Goal: Task Accomplishment & Management: Manage account settings

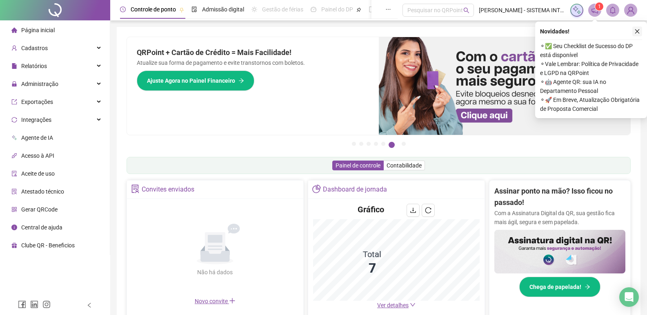
click at [635, 29] on icon "close" at bounding box center [637, 32] width 6 height 6
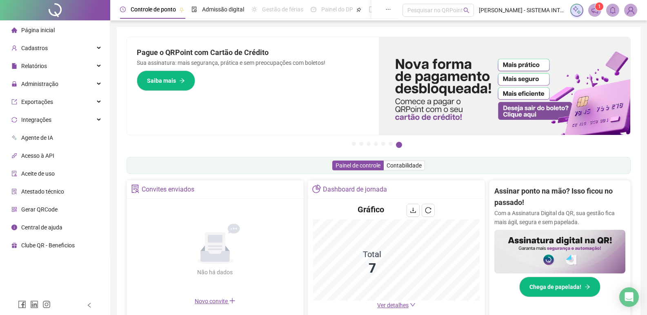
click at [59, 212] on li "Gerar QRCode" at bounding box center [55, 210] width 106 height 16
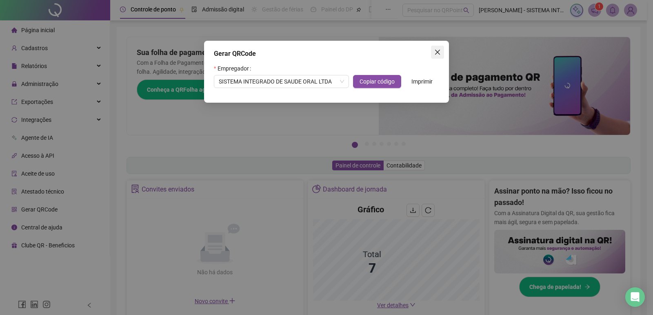
click at [437, 53] on icon "close" at bounding box center [437, 52] width 7 height 7
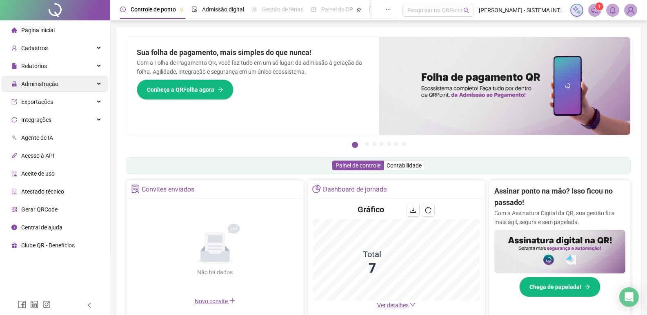
click at [52, 91] on span "Administração" at bounding box center [34, 84] width 47 height 16
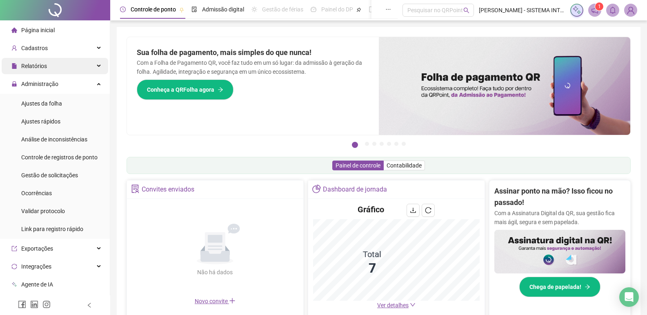
click at [47, 64] on div "Relatórios" at bounding box center [55, 66] width 106 height 16
click at [76, 64] on div "Relatórios" at bounding box center [55, 66] width 106 height 16
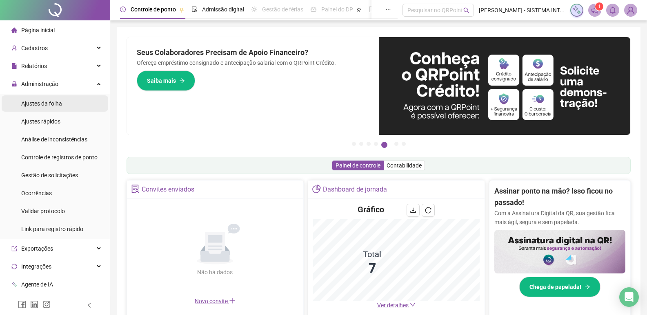
click at [63, 106] on li "Ajustes da folha" at bounding box center [55, 103] width 106 height 16
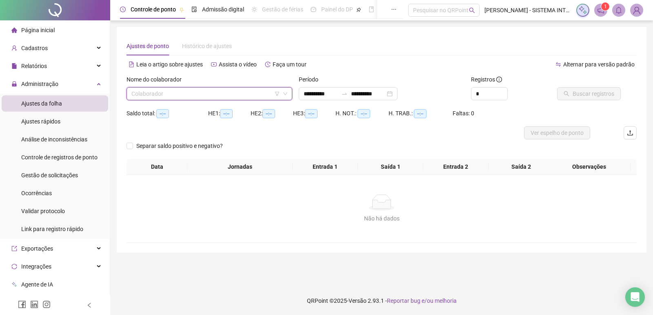
click at [193, 92] on input "search" at bounding box center [205, 94] width 149 height 12
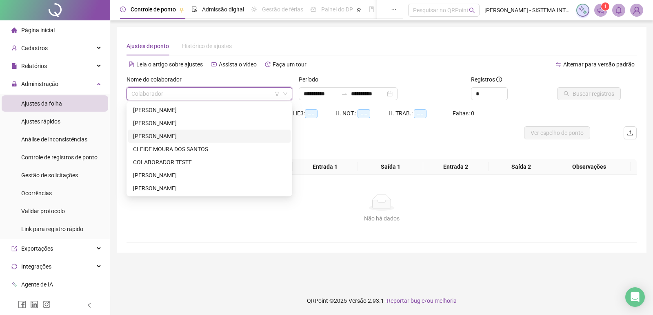
click at [183, 137] on div "[PERSON_NAME]" at bounding box center [209, 136] width 153 height 9
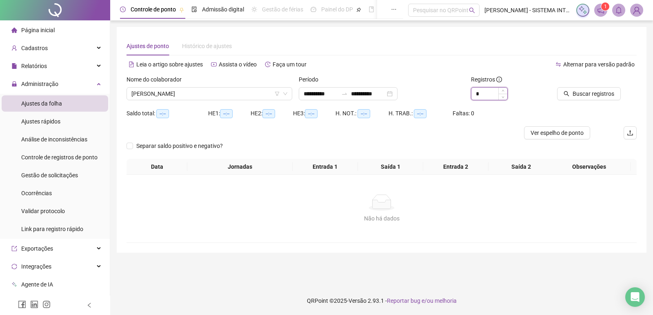
click at [483, 91] on input "*" at bounding box center [489, 94] width 36 height 12
type input "*"
click at [417, 72] on div "Alternar para versão padrão" at bounding box center [508, 68] width 255 height 13
click at [485, 96] on input "*" at bounding box center [489, 94] width 36 height 12
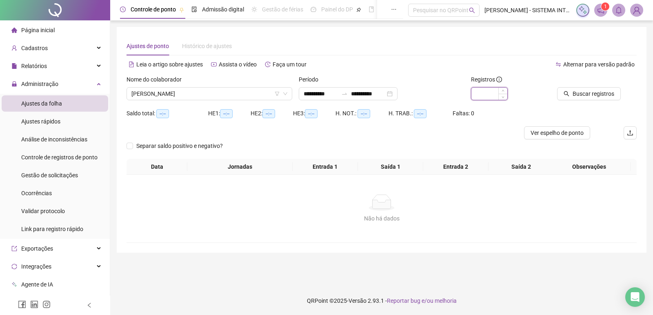
click at [485, 95] on input at bounding box center [489, 94] width 36 height 12
type input "*"
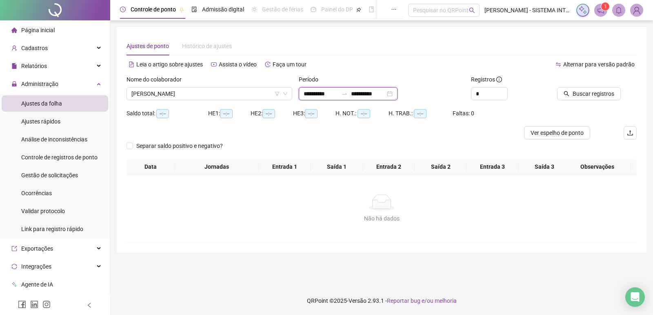
drag, startPoint x: 385, startPoint y: 98, endPoint x: 388, endPoint y: 101, distance: 4.7
click at [384, 98] on input "**********" at bounding box center [368, 93] width 34 height 9
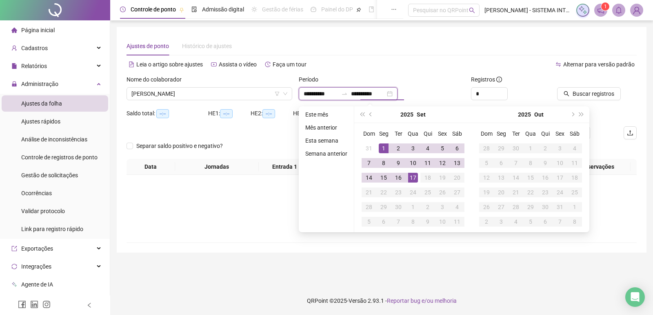
click at [385, 91] on input "**********" at bounding box center [368, 93] width 34 height 9
type input "**********"
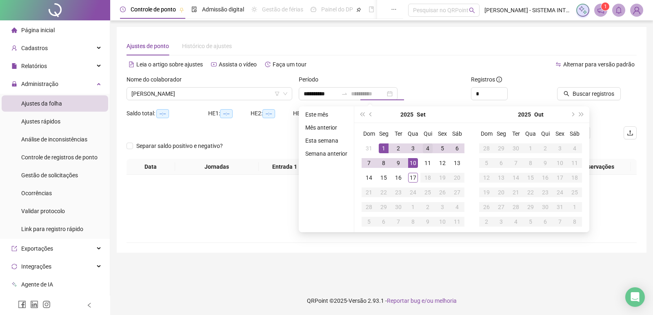
click at [412, 175] on div "17" at bounding box center [413, 178] width 10 height 10
click at [428, 87] on div "**********" at bounding box center [382, 93] width 166 height 13
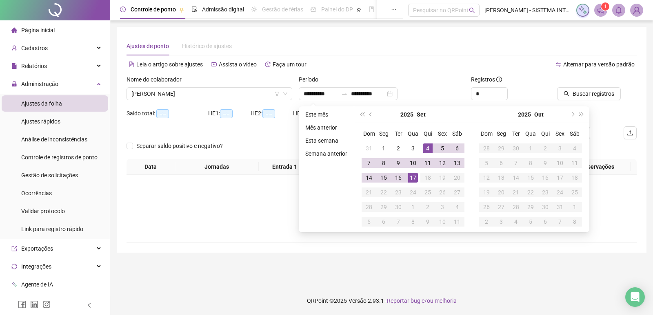
type input "**********"
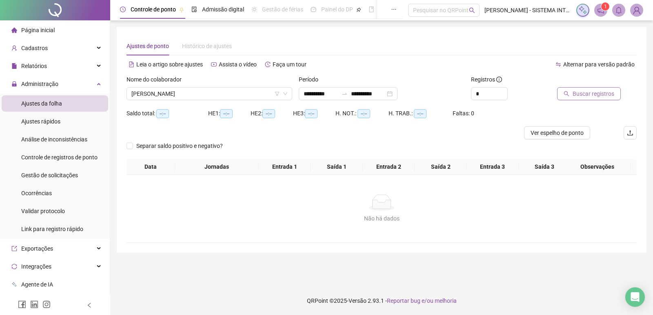
click at [569, 93] on button "Buscar registros" at bounding box center [589, 93] width 64 height 13
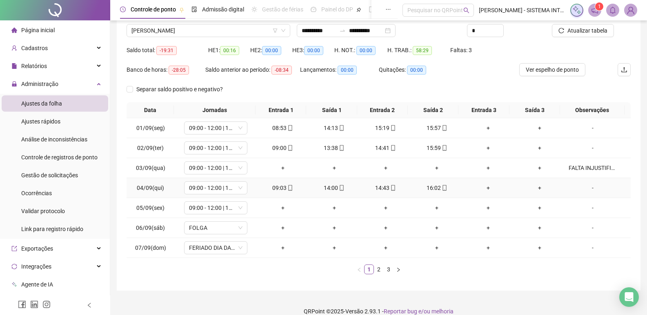
scroll to position [74, 0]
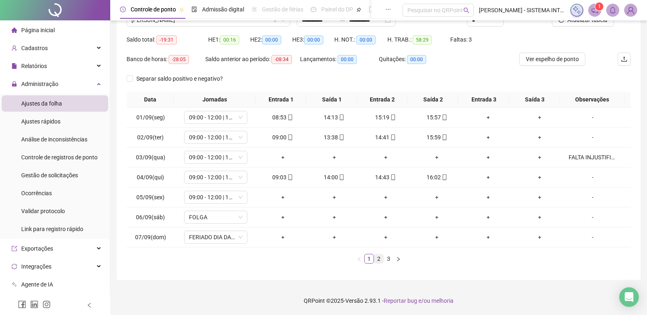
click at [379, 260] on link "2" at bounding box center [378, 259] width 9 height 9
click at [389, 260] on link "3" at bounding box center [388, 259] width 9 height 9
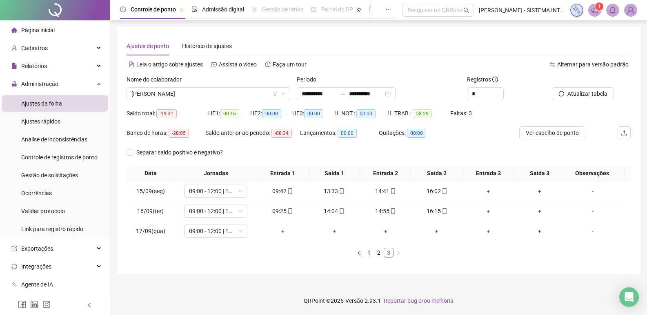
scroll to position [0, 0]
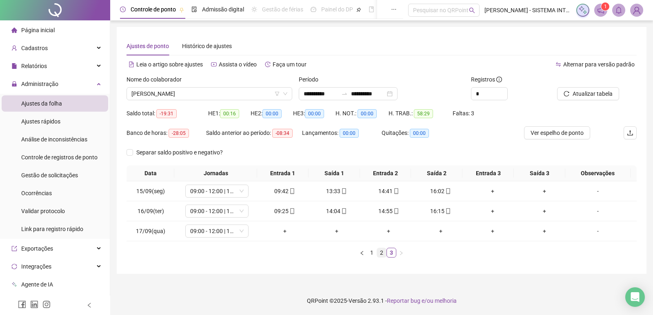
click at [379, 255] on link "2" at bounding box center [381, 252] width 9 height 9
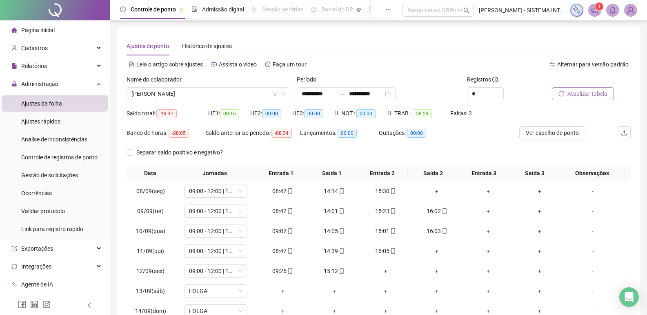
click at [576, 89] on button "Atualizar tabela" at bounding box center [583, 93] width 62 height 13
click at [338, 149] on div "Separar saldo positivo e negativo?" at bounding box center [378, 156] width 504 height 20
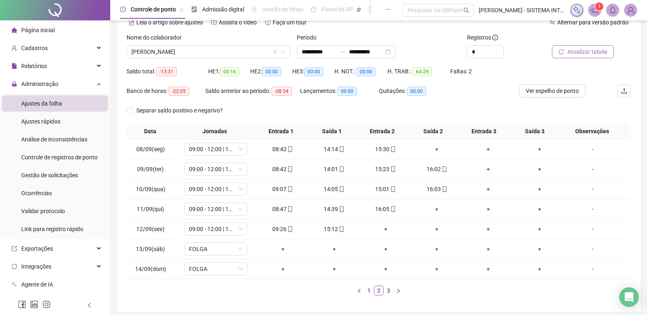
scroll to position [33, 0]
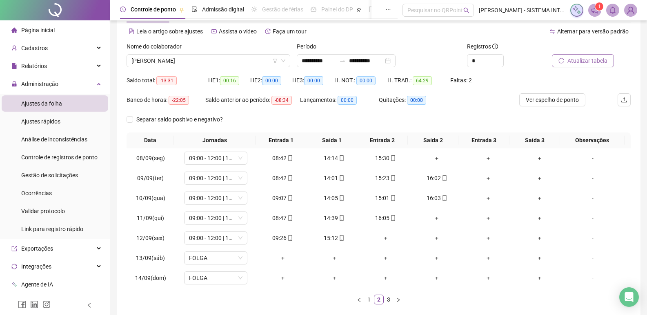
click at [571, 59] on span "Atualizar tabela" at bounding box center [587, 60] width 40 height 9
click at [306, 124] on div "Separar saldo positivo e negativo?" at bounding box center [378, 123] width 504 height 20
click at [568, 60] on span "Atualizar tabela" at bounding box center [587, 60] width 40 height 9
drag, startPoint x: 266, startPoint y: 236, endPoint x: 350, endPoint y: 238, distance: 83.7
click at [350, 238] on tr "12/09(sex) 09:00 - 12:00 | 13:00 - 16:00 09:26 15:12 + + + + -" at bounding box center [378, 238] width 504 height 20
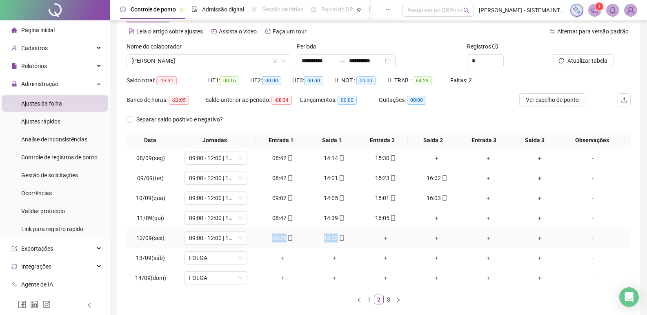
copy tr "09:26 15:12"
click at [317, 125] on div "Separar saldo positivo e negativo?" at bounding box center [378, 123] width 504 height 20
click at [562, 60] on icon "reload" at bounding box center [561, 61] width 6 height 6
click at [324, 126] on div "Separar saldo positivo e negativo?" at bounding box center [378, 123] width 504 height 20
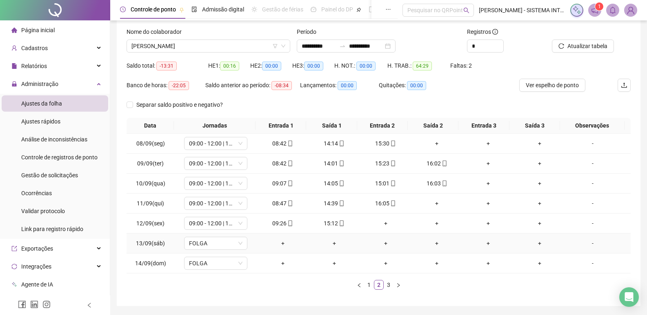
scroll to position [74, 0]
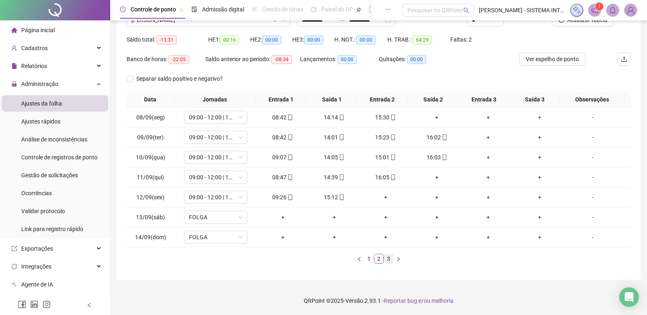
click at [387, 259] on link "3" at bounding box center [388, 259] width 9 height 9
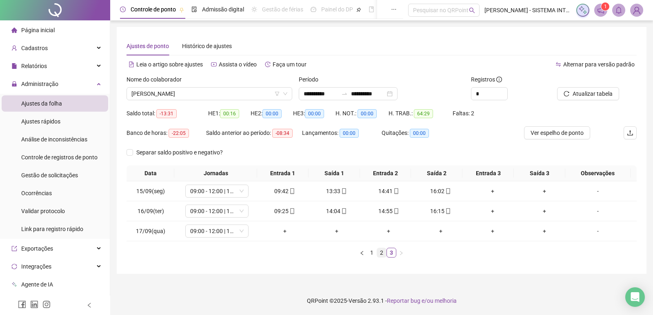
click at [381, 256] on link "2" at bounding box center [381, 252] width 9 height 9
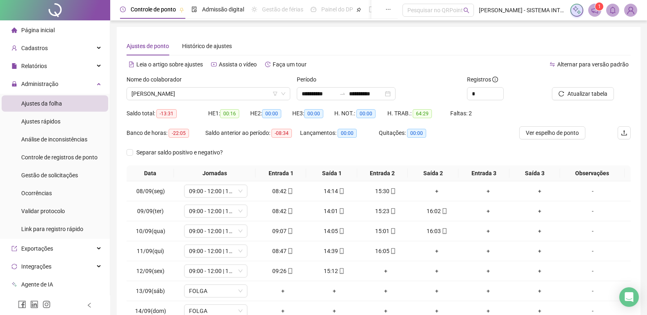
click at [265, 164] on div "Separar saldo positivo e negativo?" at bounding box center [378, 156] width 504 height 20
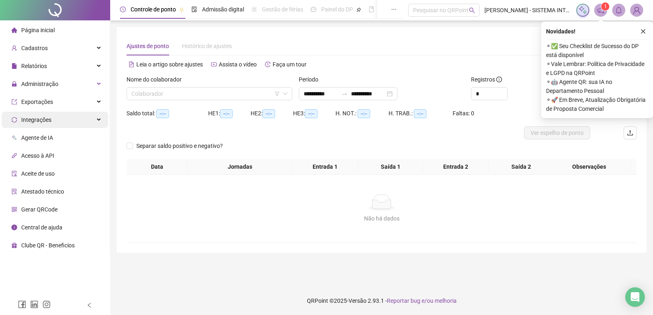
click at [57, 120] on div "Integrações" at bounding box center [55, 120] width 106 height 16
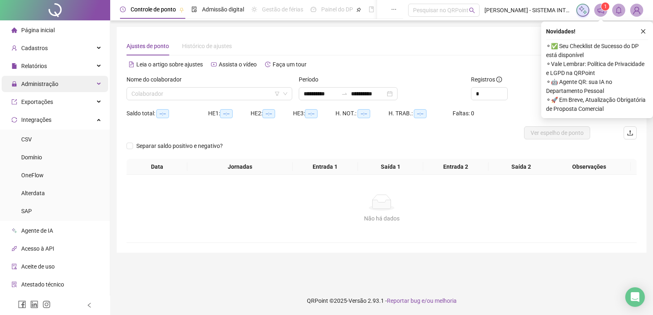
click at [55, 85] on span "Administração" at bounding box center [39, 84] width 37 height 7
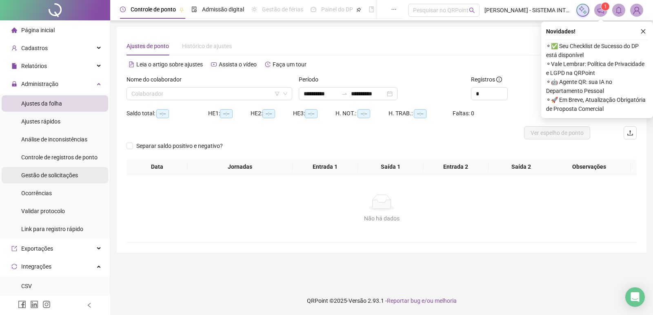
click at [49, 175] on span "Gestão de solicitações" at bounding box center [49, 175] width 57 height 7
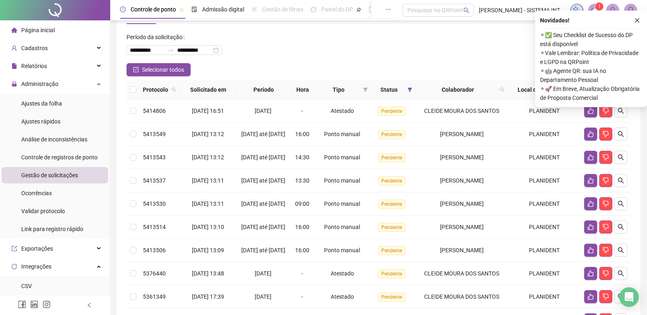
scroll to position [41, 0]
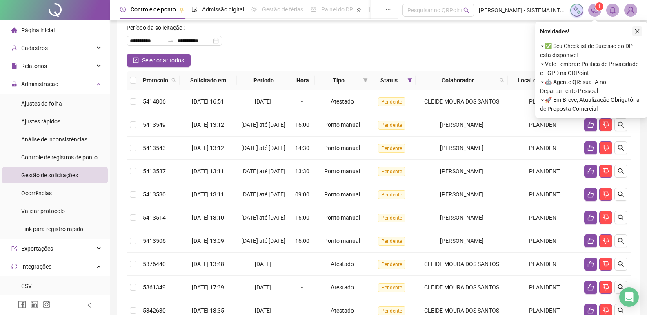
click at [640, 32] on button "button" at bounding box center [637, 32] width 10 height 10
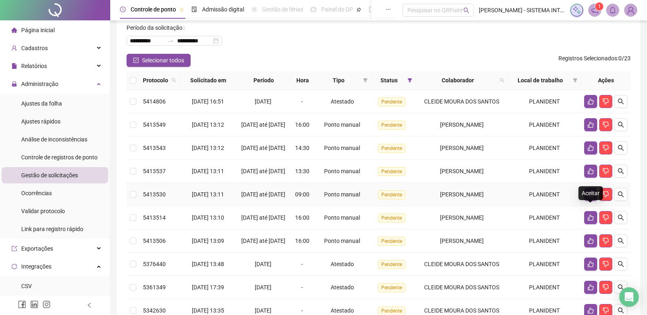
click at [588, 198] on icon "like" at bounding box center [590, 194] width 7 height 7
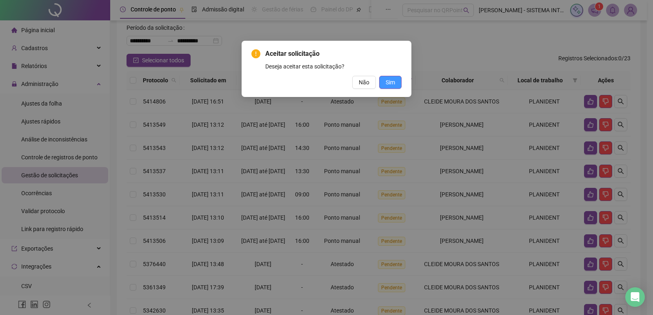
click at [386, 89] on button "Sim" at bounding box center [390, 82] width 22 height 13
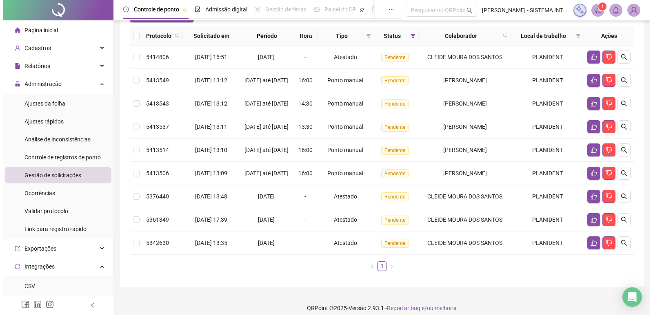
scroll to position [79, 0]
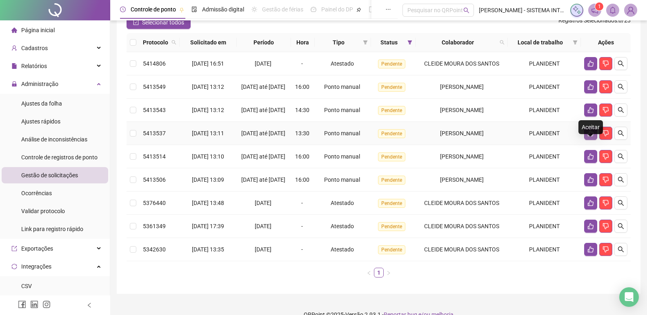
click at [590, 137] on icon "like" at bounding box center [590, 133] width 7 height 7
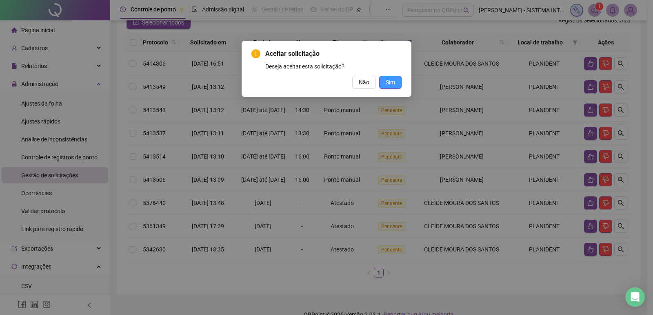
click at [386, 85] on span "Sim" at bounding box center [390, 82] width 9 height 9
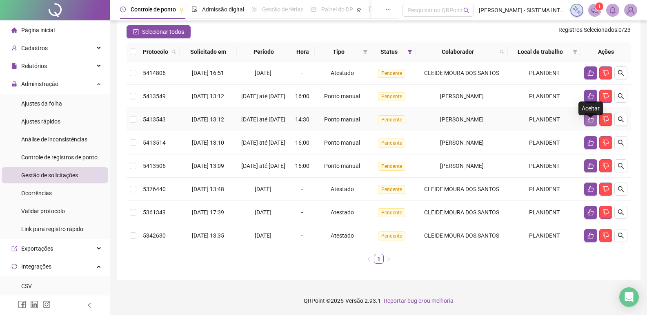
click at [592, 117] on icon "like" at bounding box center [590, 119] width 7 height 7
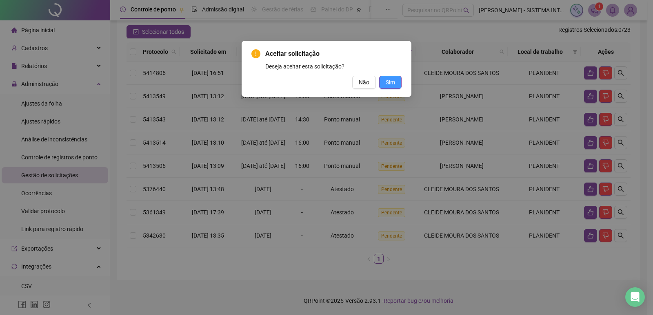
click at [397, 81] on button "Sim" at bounding box center [390, 82] width 22 height 13
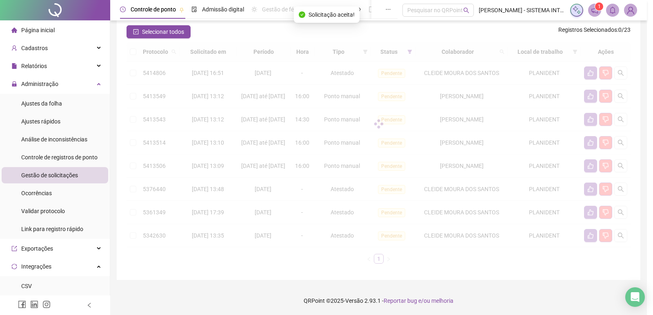
scroll to position [61, 0]
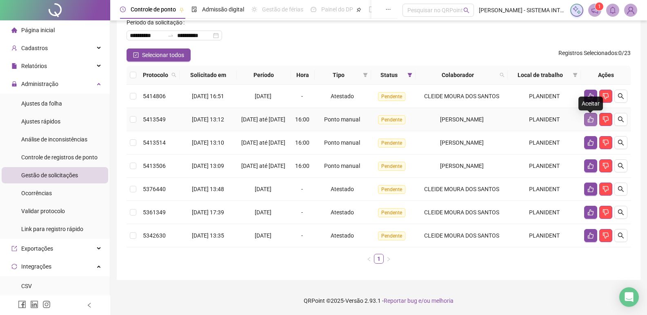
click at [587, 116] on icon "like" at bounding box center [590, 119] width 7 height 7
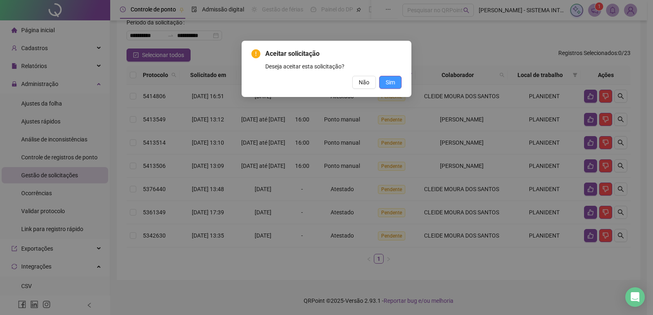
click at [389, 83] on span "Sim" at bounding box center [390, 82] width 9 height 9
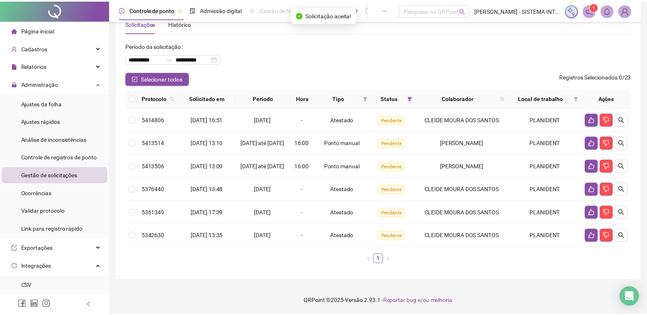
scroll to position [33, 0]
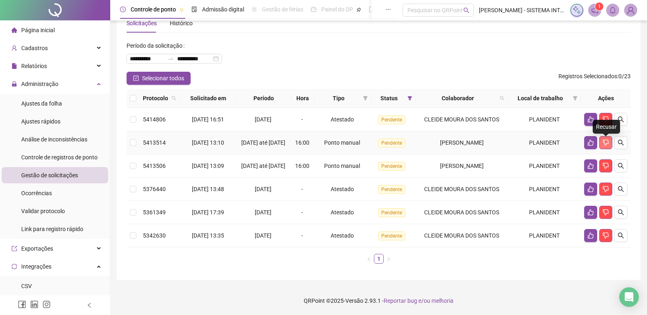
click at [603, 140] on icon "dislike" at bounding box center [605, 143] width 7 height 7
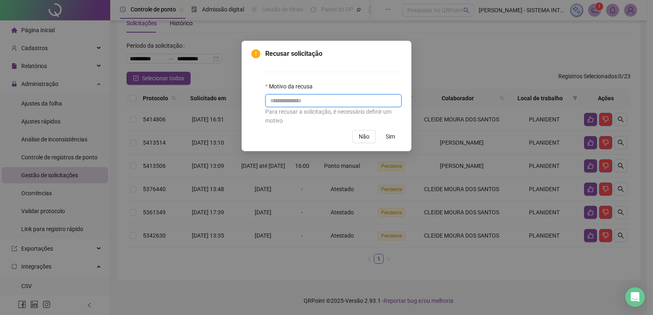
click at [359, 98] on input "text" at bounding box center [333, 100] width 136 height 13
type input "**********"
click at [390, 133] on span "Sim" at bounding box center [390, 136] width 9 height 9
click at [391, 134] on span "Sim" at bounding box center [390, 136] width 9 height 9
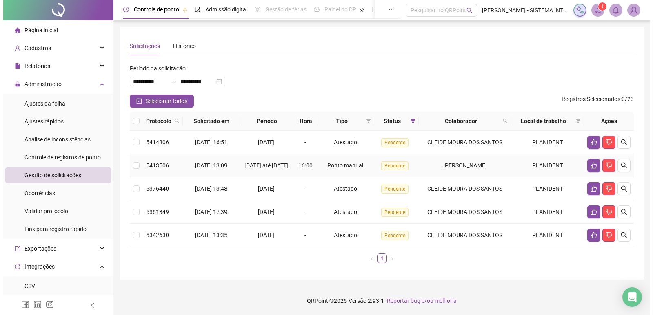
scroll to position [0, 0]
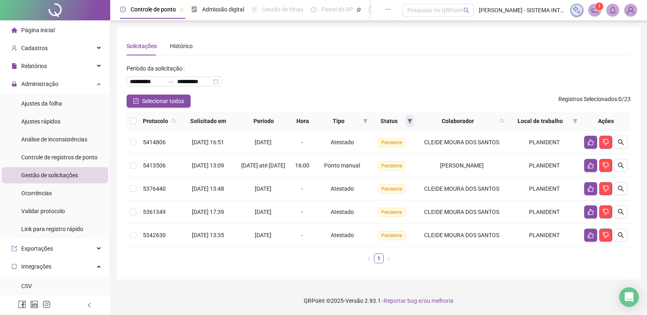
click at [409, 124] on span at bounding box center [410, 121] width 8 height 12
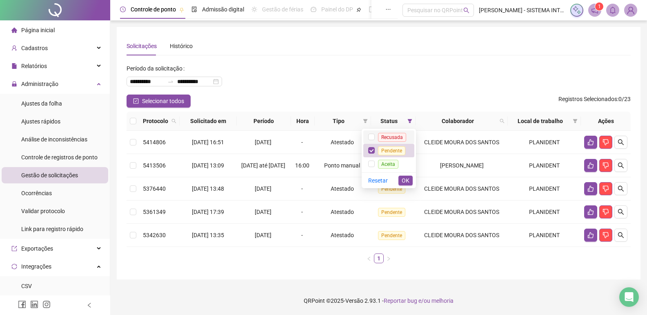
click at [399, 134] on span "Recusada" at bounding box center [392, 137] width 28 height 9
click at [403, 181] on span "OK" at bounding box center [405, 180] width 8 height 9
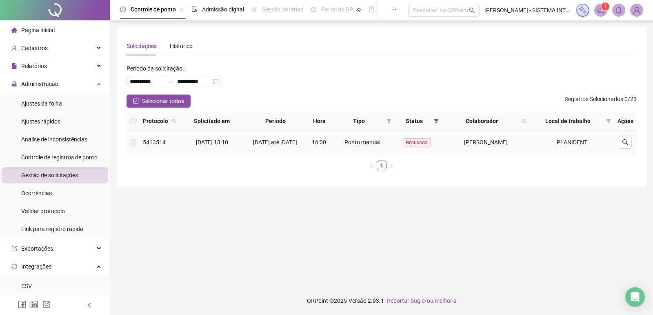
click at [410, 145] on span "Recusada" at bounding box center [417, 142] width 28 height 9
click at [627, 140] on button "button" at bounding box center [625, 142] width 13 height 13
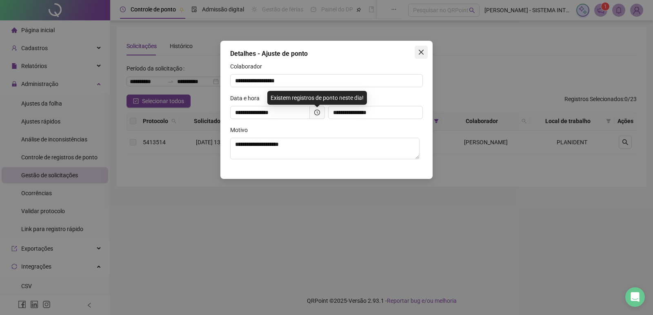
click at [423, 51] on icon "close" at bounding box center [421, 52] width 5 height 5
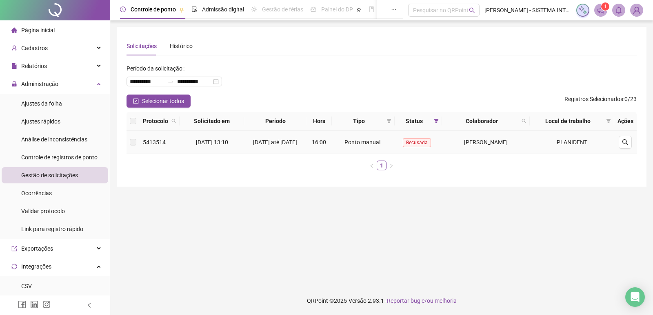
click at [131, 145] on label at bounding box center [133, 142] width 7 height 9
click at [405, 144] on span "Recusada" at bounding box center [417, 142] width 28 height 9
click at [626, 123] on div "Ações" at bounding box center [625, 121] width 16 height 9
click at [336, 228] on main "**********" at bounding box center [382, 153] width 530 height 253
click at [430, 121] on div "Status" at bounding box center [418, 121] width 41 height 9
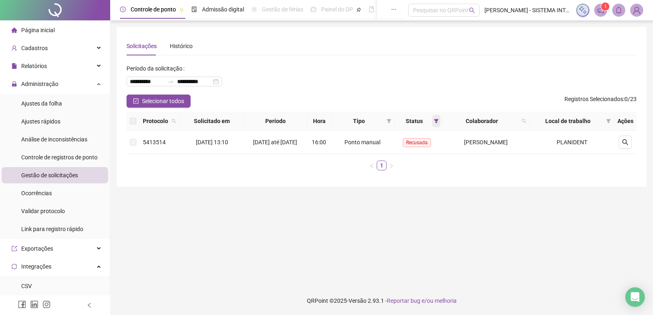
click at [434, 120] on icon "filter" at bounding box center [436, 121] width 5 height 5
click at [415, 153] on span "Pendente" at bounding box center [415, 150] width 27 height 9
click at [428, 180] on span "OK" at bounding box center [430, 180] width 8 height 9
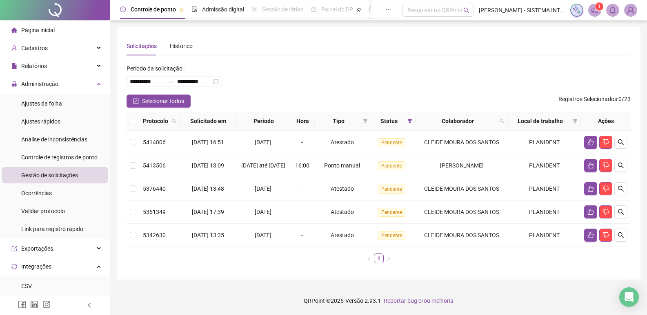
click at [419, 83] on div "**********" at bounding box center [378, 78] width 504 height 33
click at [605, 167] on icon "dislike" at bounding box center [605, 165] width 7 height 7
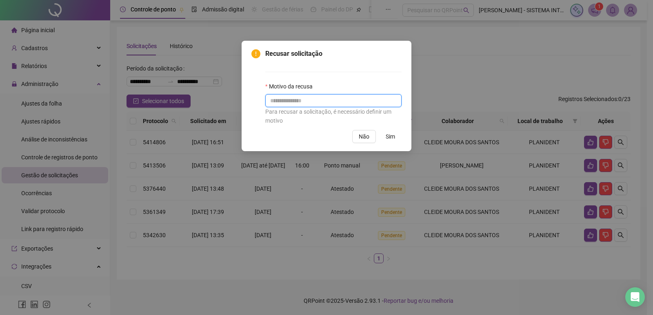
click at [350, 100] on input "text" at bounding box center [333, 100] width 136 height 13
click at [289, 102] on input "**********" at bounding box center [333, 100] width 136 height 13
type input "**********"
click at [393, 134] on span "Sim" at bounding box center [390, 136] width 9 height 9
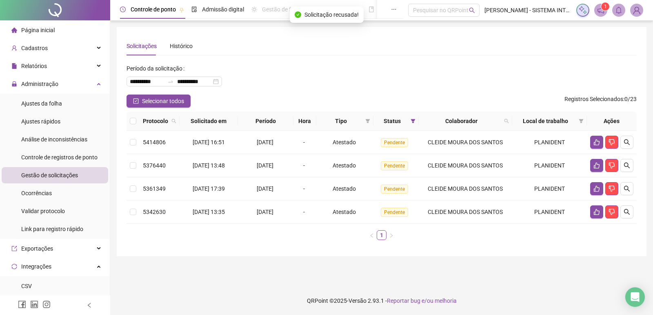
click at [400, 77] on div "**********" at bounding box center [381, 78] width 510 height 33
